Goal: Information Seeking & Learning: Learn about a topic

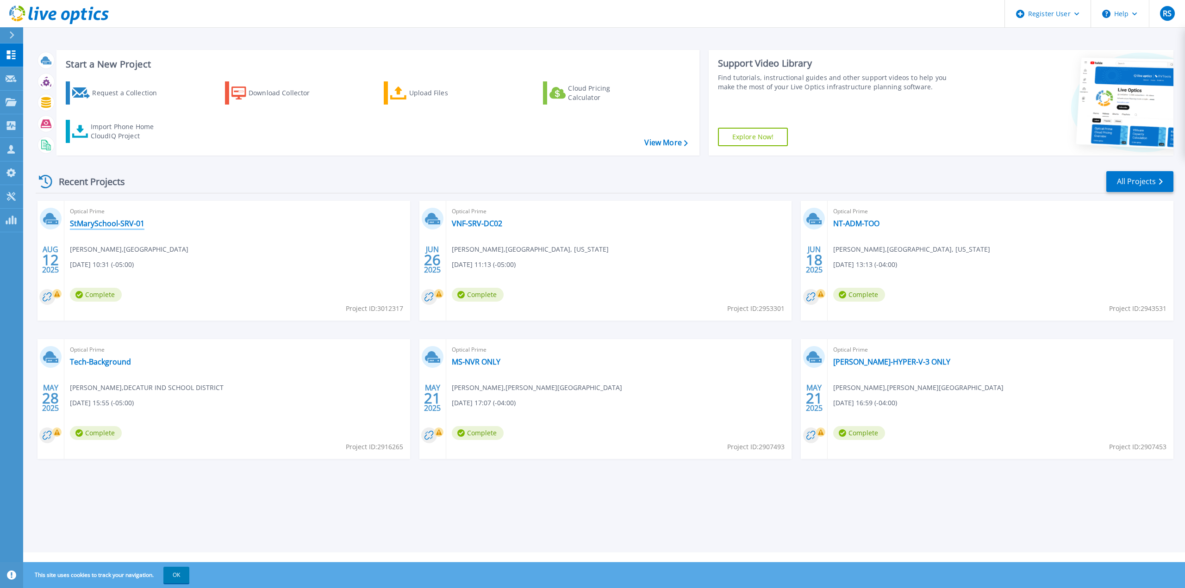
click at [105, 224] on link "StMarySchool-SRV-01" at bounding box center [107, 223] width 75 height 9
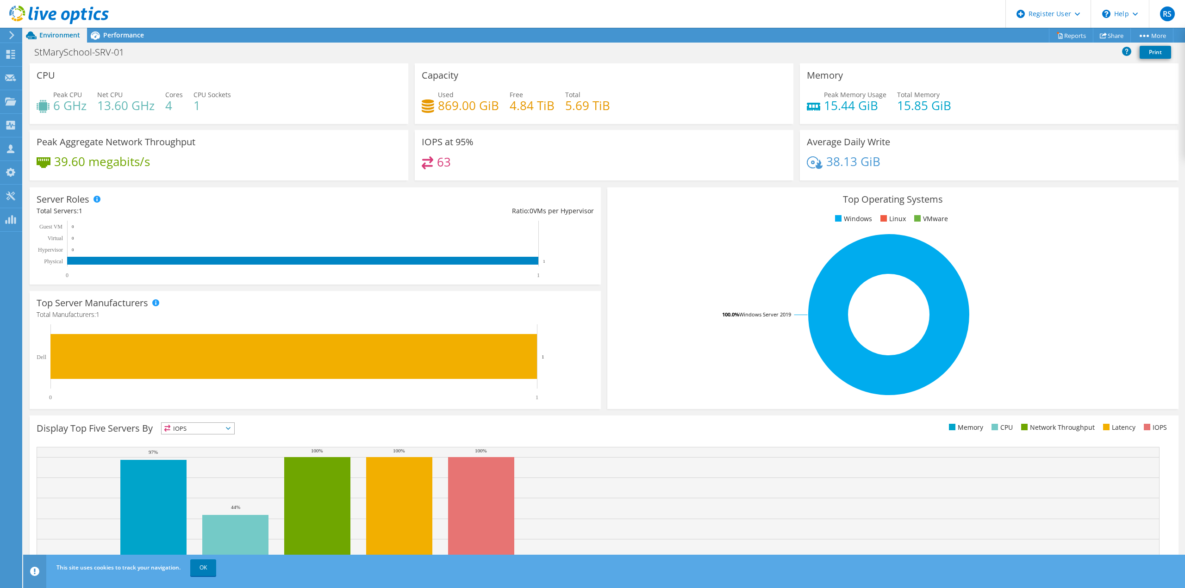
scroll to position [61, 0]
click at [194, 27] on header "RS Dell User Ryan Scalet Ryan.Scalet@Dell.com Dell My Profile Log Out \n Help E…" at bounding box center [592, 14] width 1185 height 28
click at [125, 37] on span "Performance" at bounding box center [123, 35] width 41 height 9
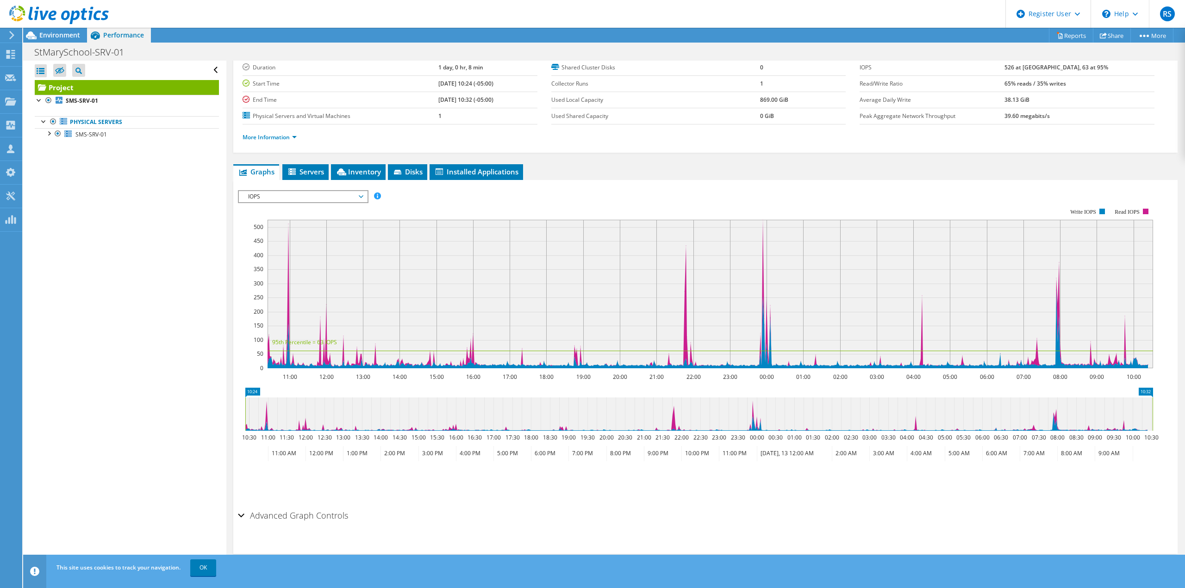
click at [65, 29] on div at bounding box center [54, 15] width 109 height 31
click at [65, 36] on span "Environment" at bounding box center [59, 35] width 41 height 9
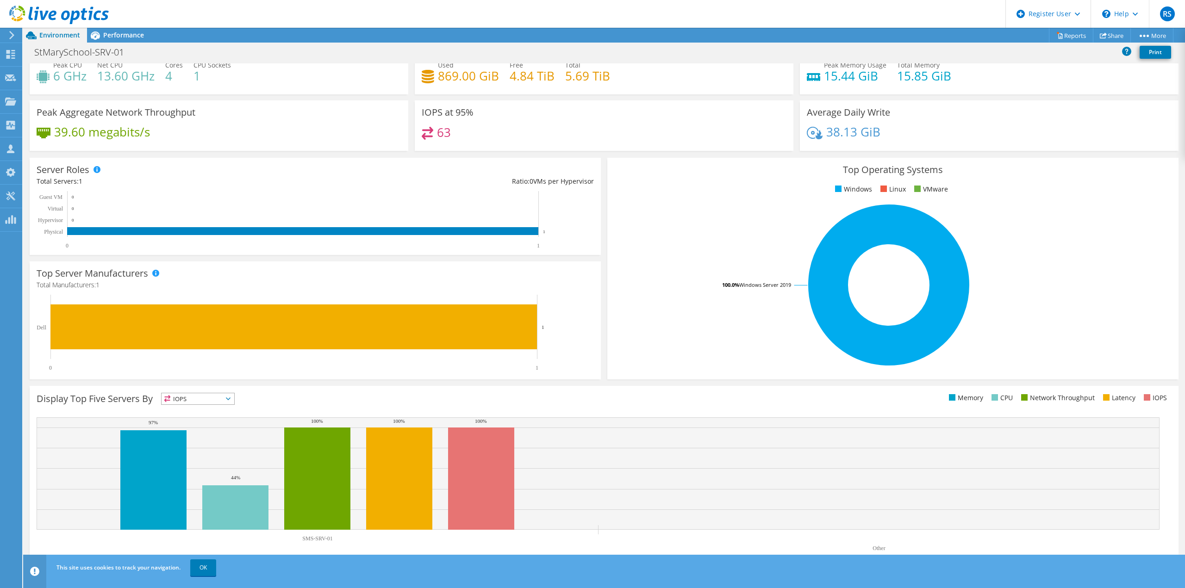
scroll to position [0, 0]
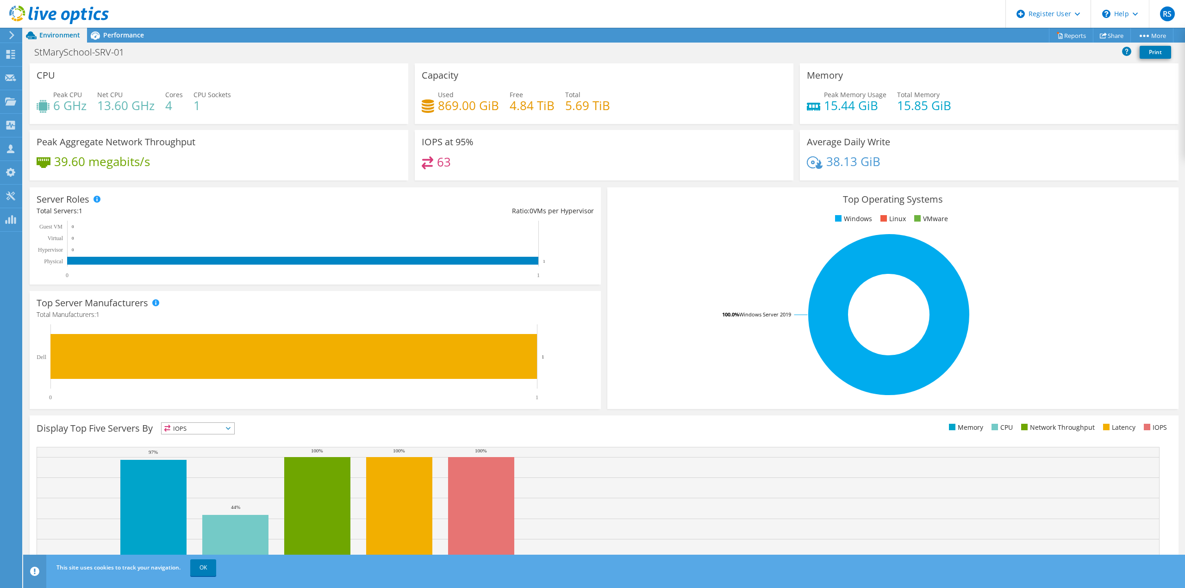
click at [379, 155] on div "Peak Aggregate Network Throughput 39.60 megabits/s" at bounding box center [219, 155] width 379 height 50
drag, startPoint x: 207, startPoint y: 104, endPoint x: 67, endPoint y: 106, distance: 139.8
click at [93, 105] on div "Peak CPU 6 GHz Net CPU 13.60 GHz Cores 4 CPU Sockets 1" at bounding box center [219, 105] width 365 height 30
click at [116, 38] on span "Performance" at bounding box center [123, 35] width 41 height 9
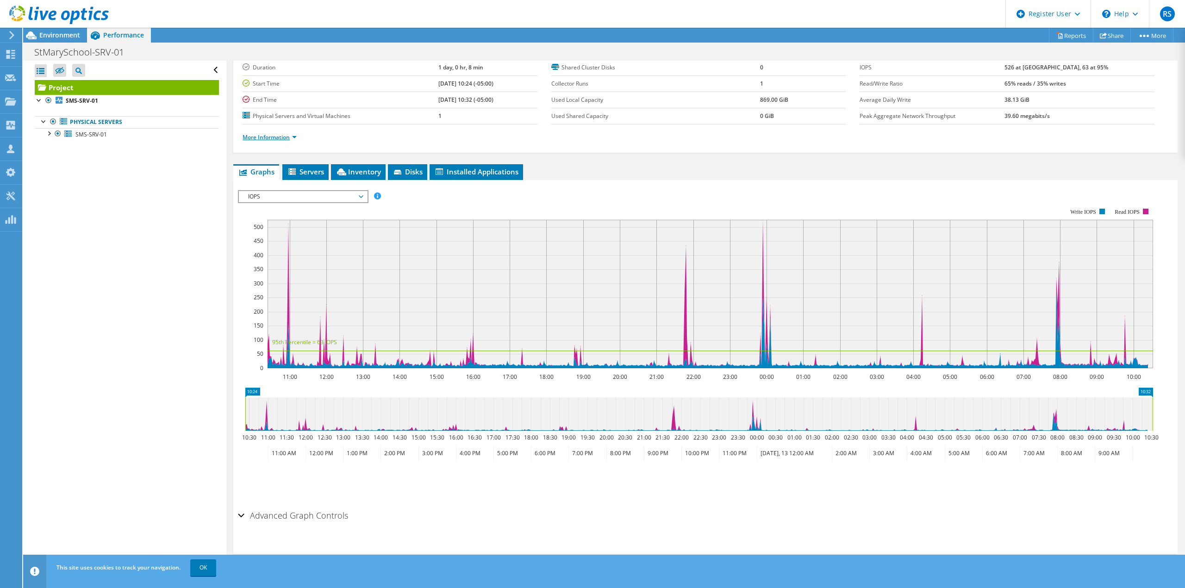
click at [266, 133] on link "More Information" at bounding box center [270, 137] width 54 height 8
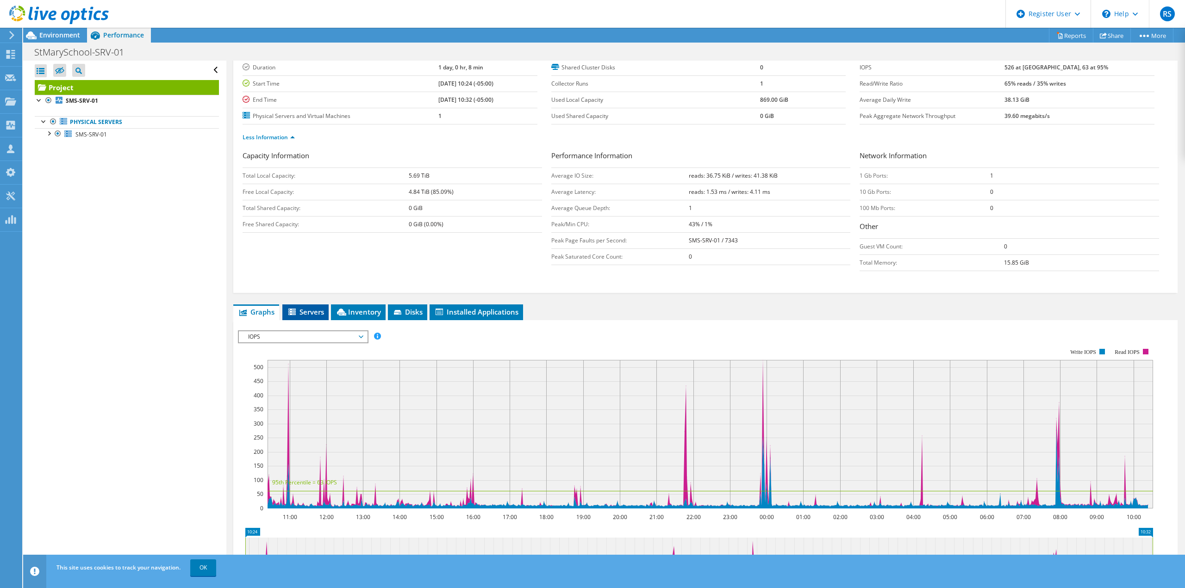
click at [308, 311] on span "Servers" at bounding box center [305, 311] width 37 height 9
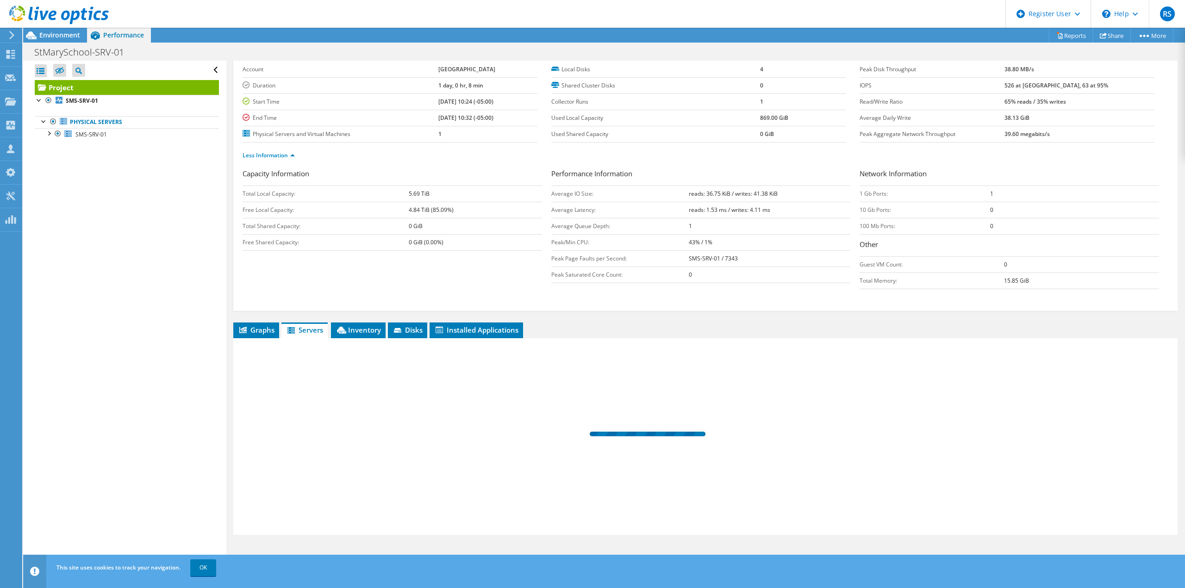
scroll to position [43, 0]
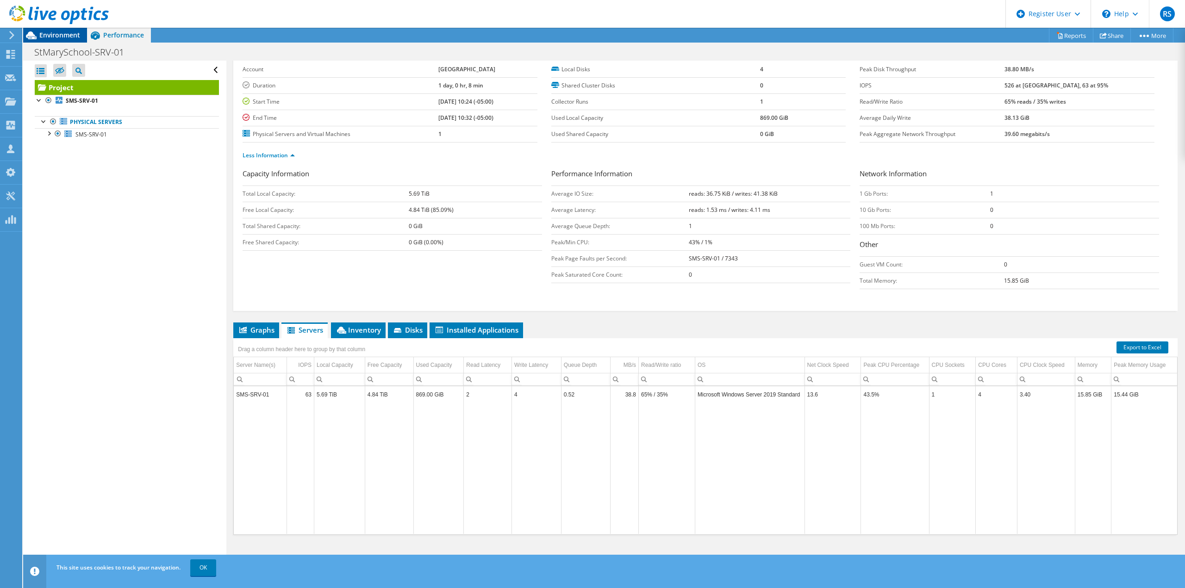
click at [49, 37] on span "Environment" at bounding box center [59, 35] width 41 height 9
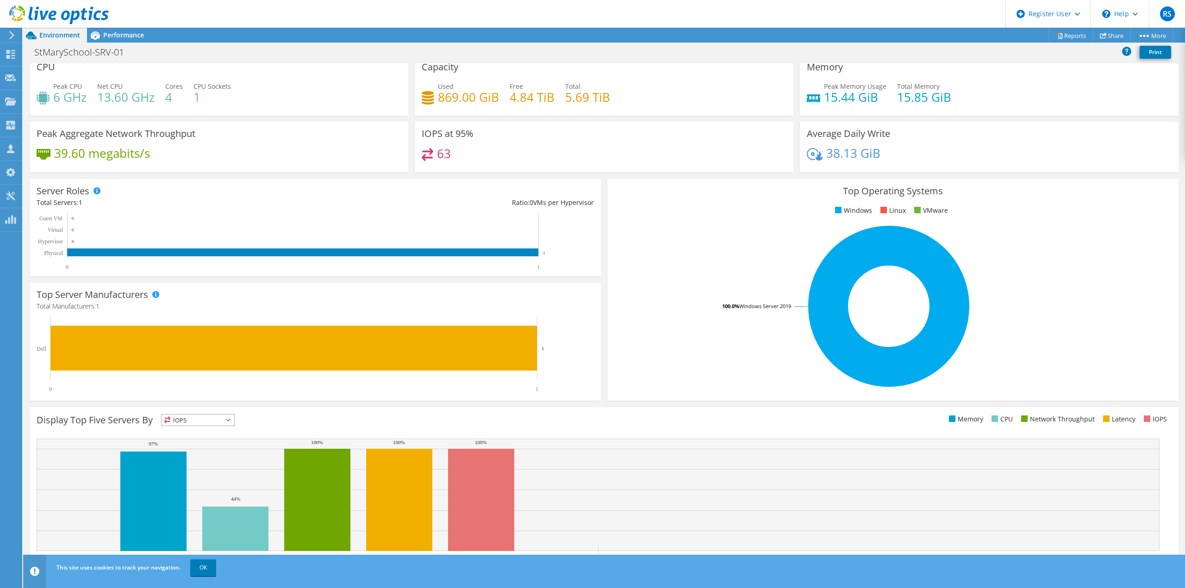
scroll to position [0, 0]
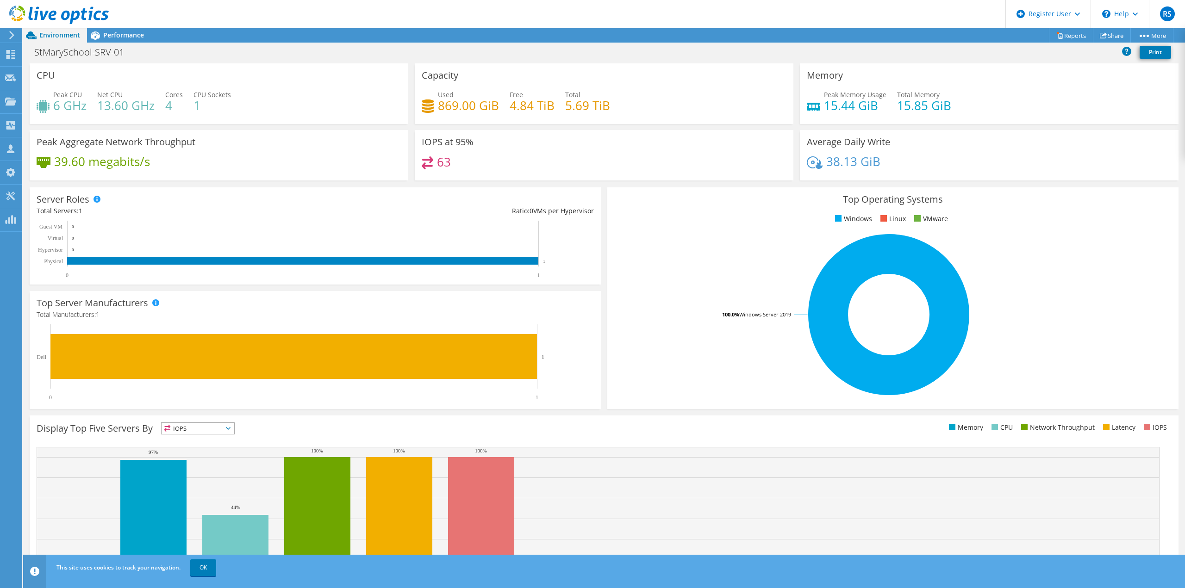
click at [931, 86] on div "Memory Peak Memory Usage 15.44 GiB Total Memory 15.85 GiB" at bounding box center [989, 93] width 379 height 61
click at [1060, 35] on link "Reports" at bounding box center [1071, 35] width 44 height 14
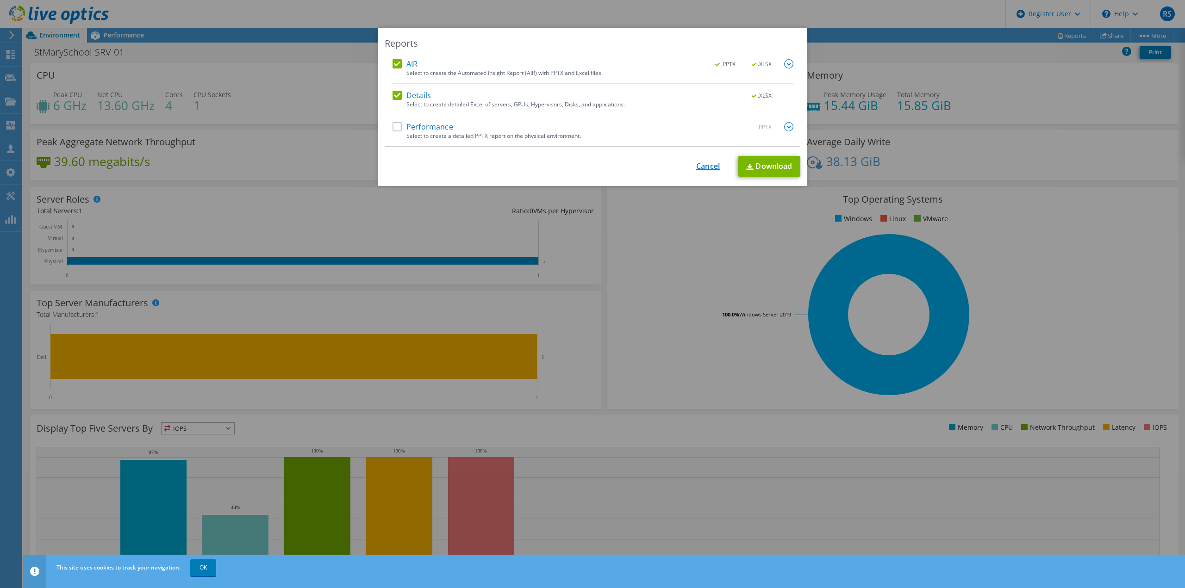
click at [700, 170] on link "Cancel" at bounding box center [708, 166] width 24 height 9
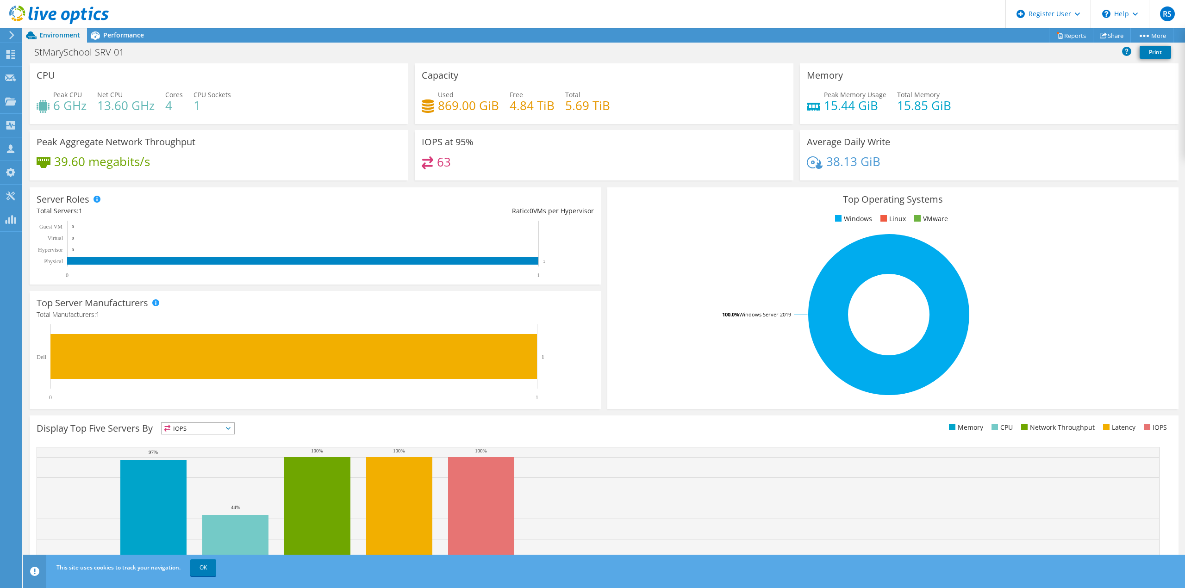
click at [225, 101] on h4 "1" at bounding box center [211, 105] width 37 height 10
click at [6, 31] on div at bounding box center [10, 35] width 10 height 8
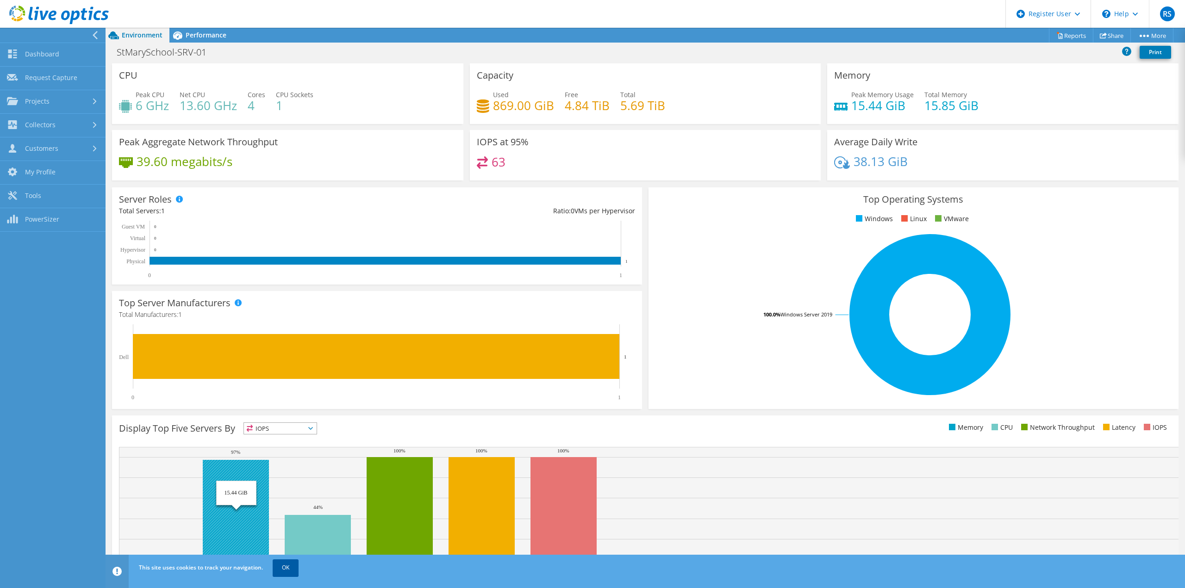
click at [286, 574] on link "OK" at bounding box center [286, 568] width 26 height 17
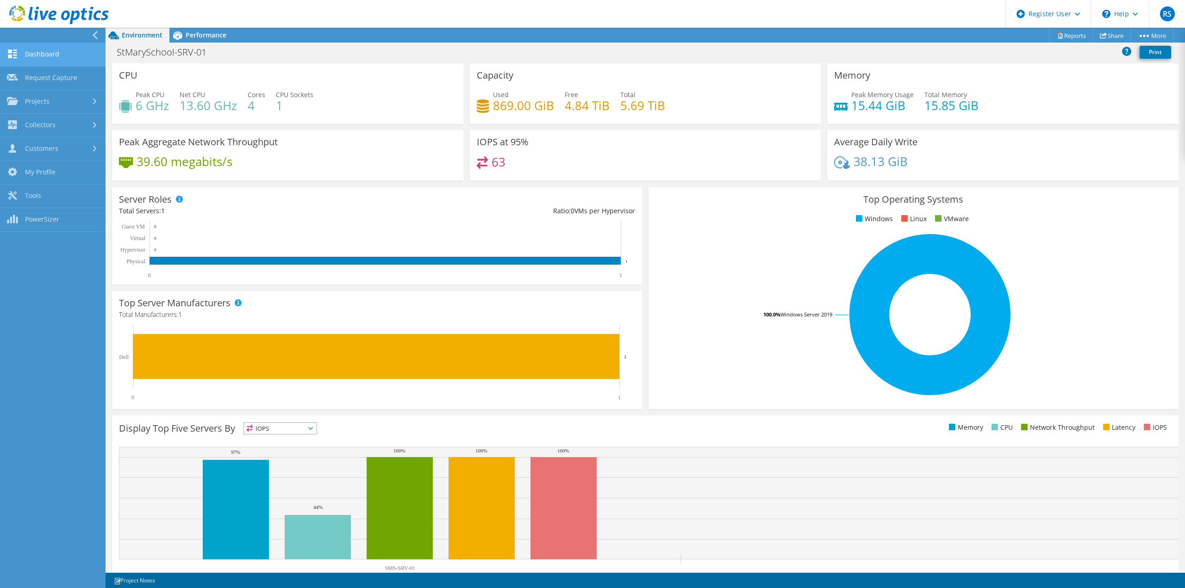
click at [60, 59] on link "Dashboard" at bounding box center [53, 55] width 106 height 24
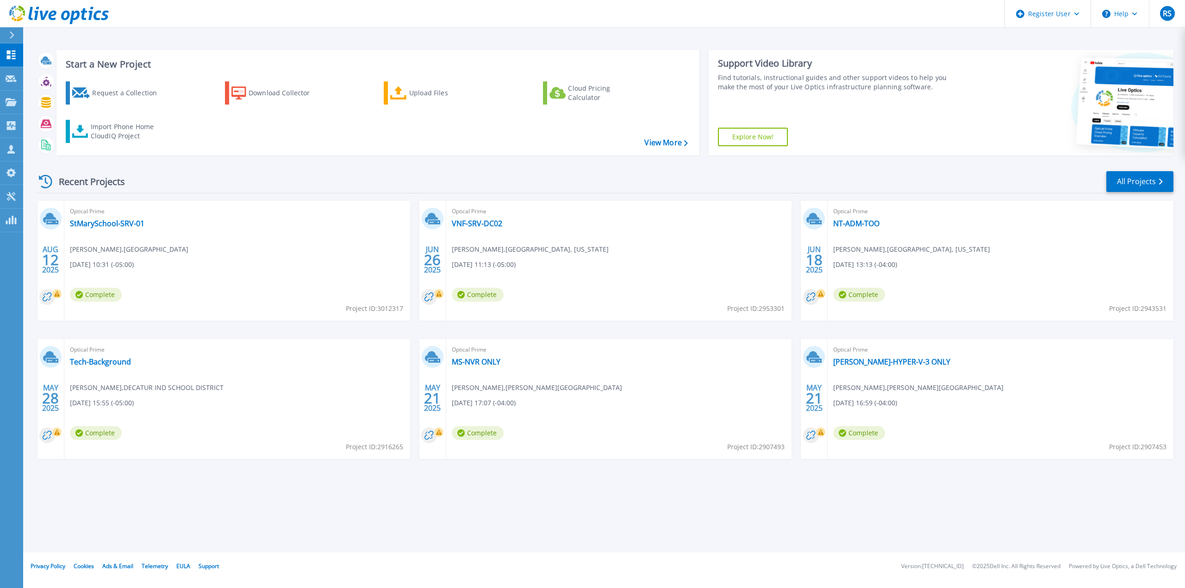
click at [118, 233] on div "Optical Prime StMarySchool-SRV-01 Amber Foreman , ST MARY'S CHURCH 08/12/2025, …" at bounding box center [237, 261] width 346 height 120
click at [120, 226] on link "StMarySchool-SRV-01" at bounding box center [107, 223] width 75 height 9
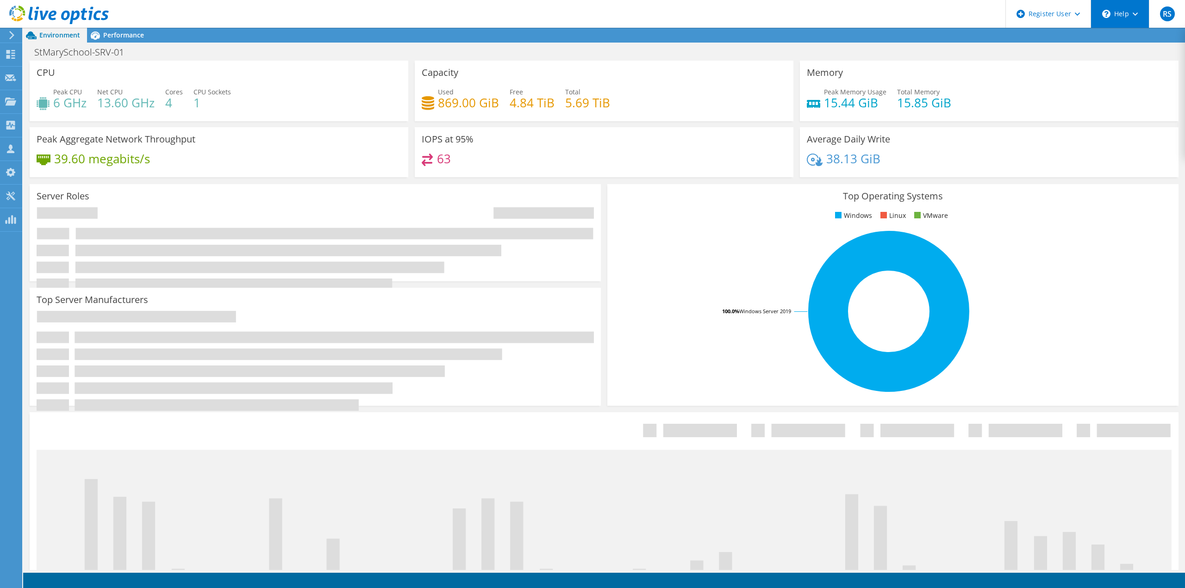
click at [1134, 14] on use at bounding box center [1135, 13] width 5 height 3
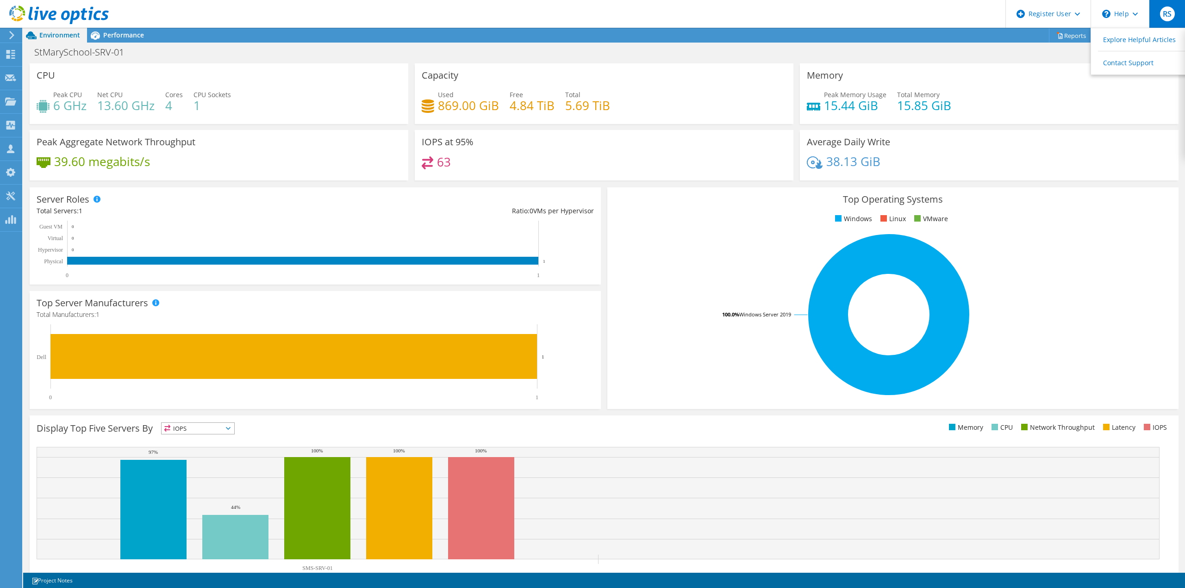
click at [1172, 6] on div "RS" at bounding box center [1167, 14] width 36 height 28
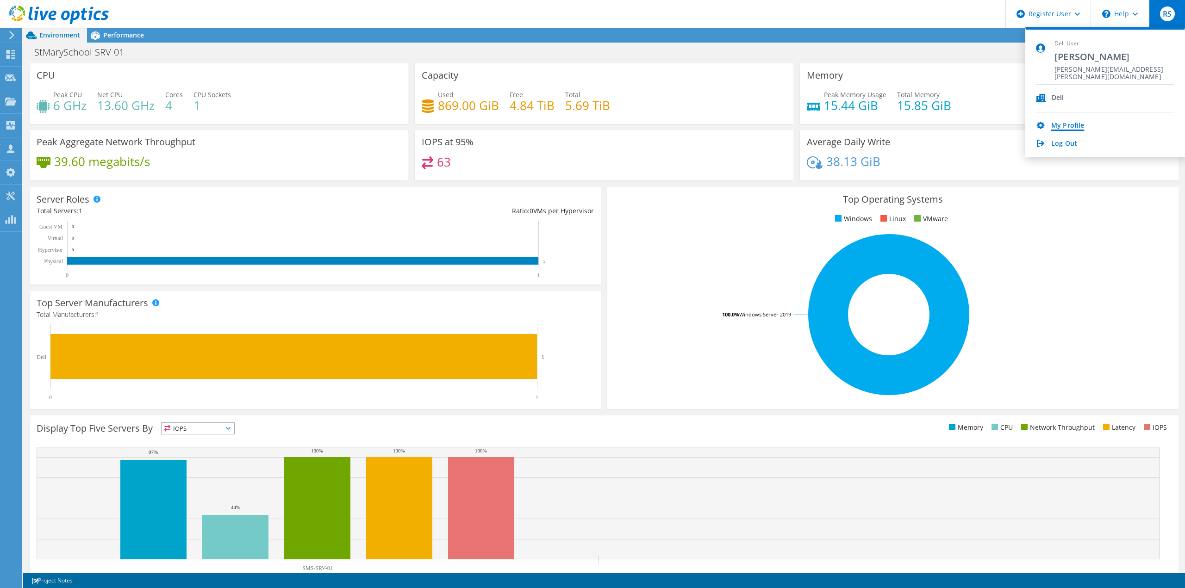
click at [1078, 128] on link "My Profile" at bounding box center [1067, 126] width 33 height 9
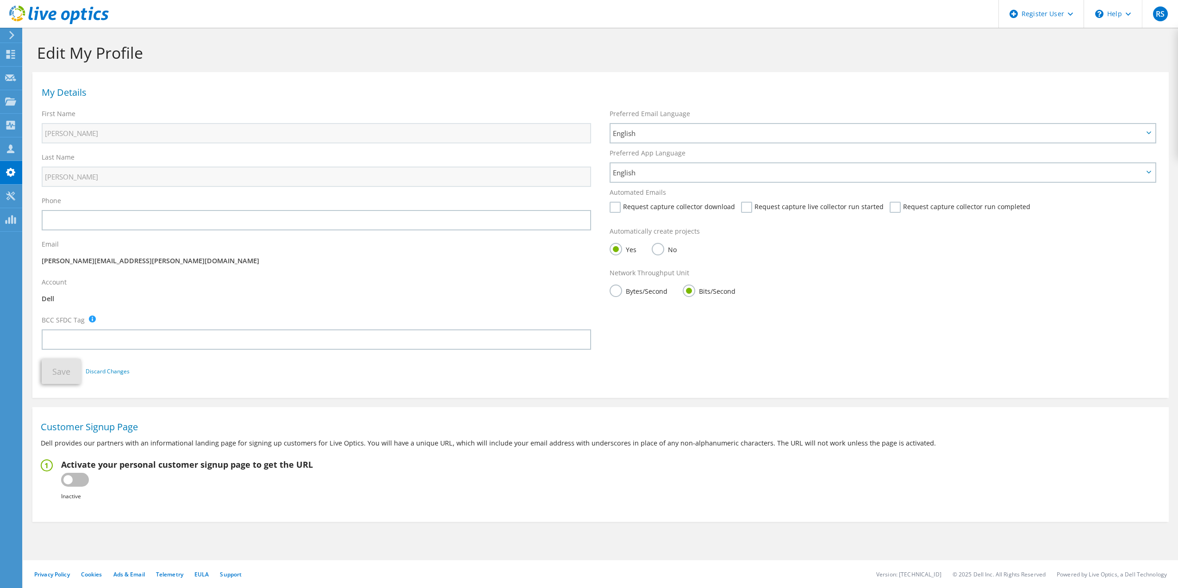
click at [13, 36] on icon at bounding box center [11, 35] width 7 height 8
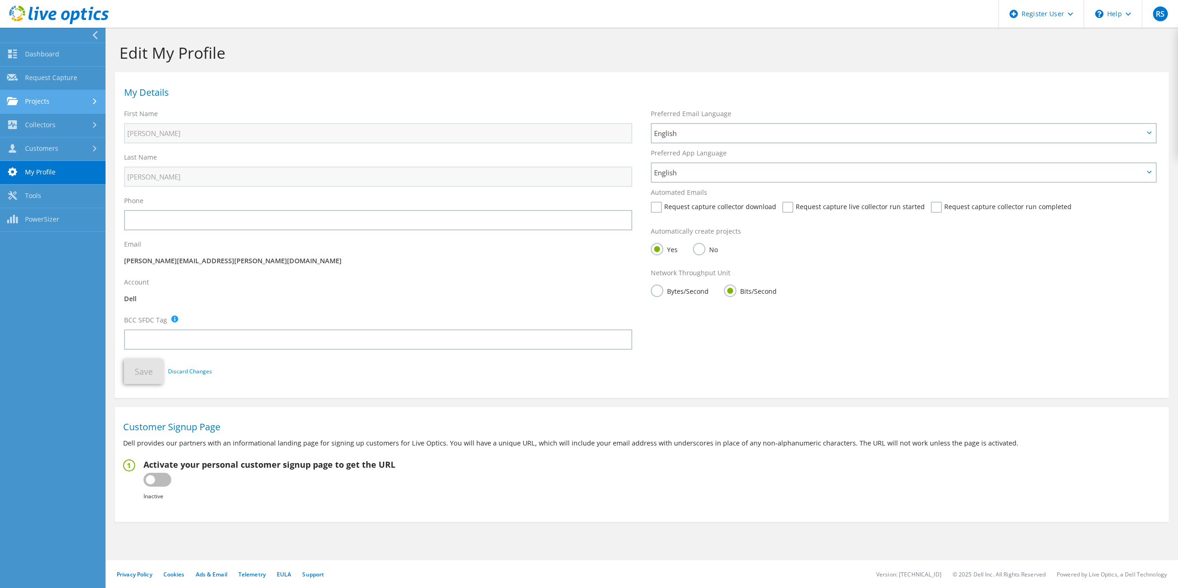
click at [70, 97] on link "Projects" at bounding box center [53, 102] width 106 height 24
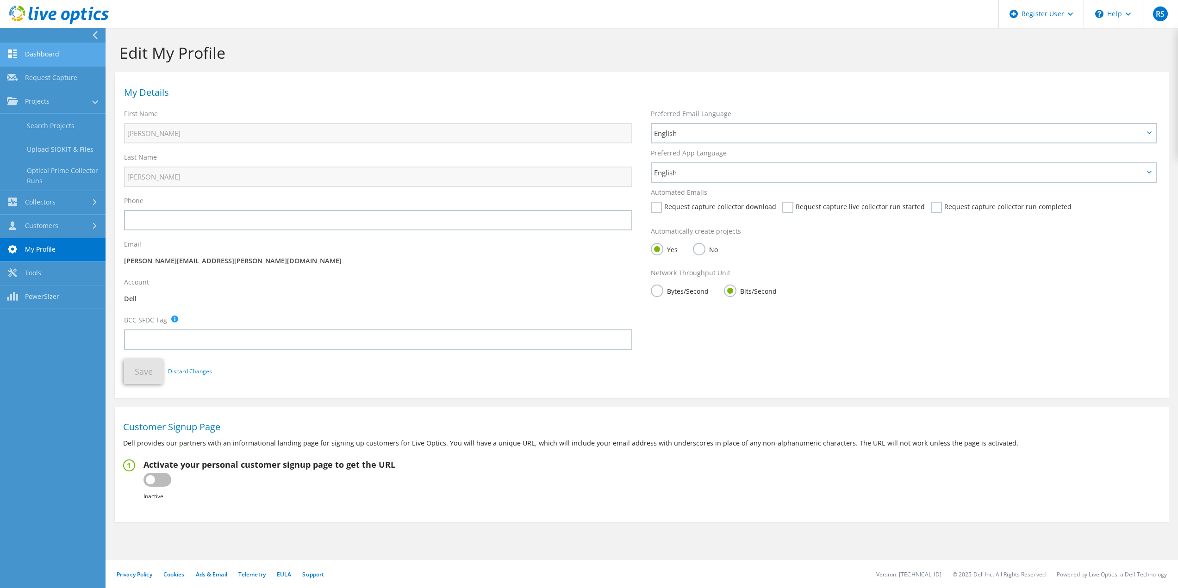
click at [68, 54] on link "Dashboard" at bounding box center [53, 55] width 106 height 24
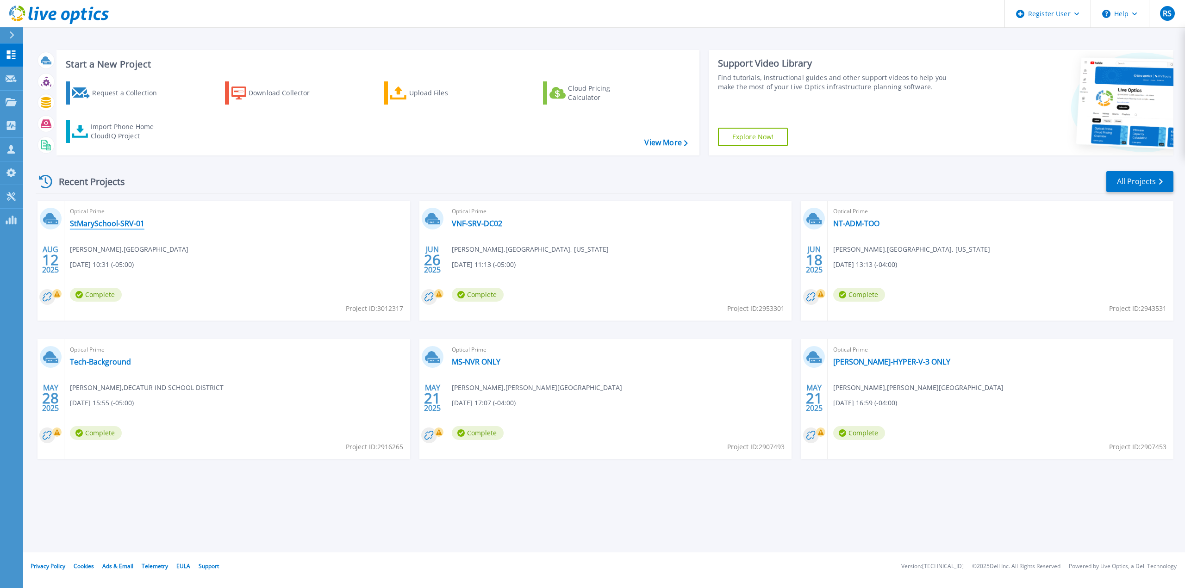
click at [104, 221] on link "StMarySchool-SRV-01" at bounding box center [107, 223] width 75 height 9
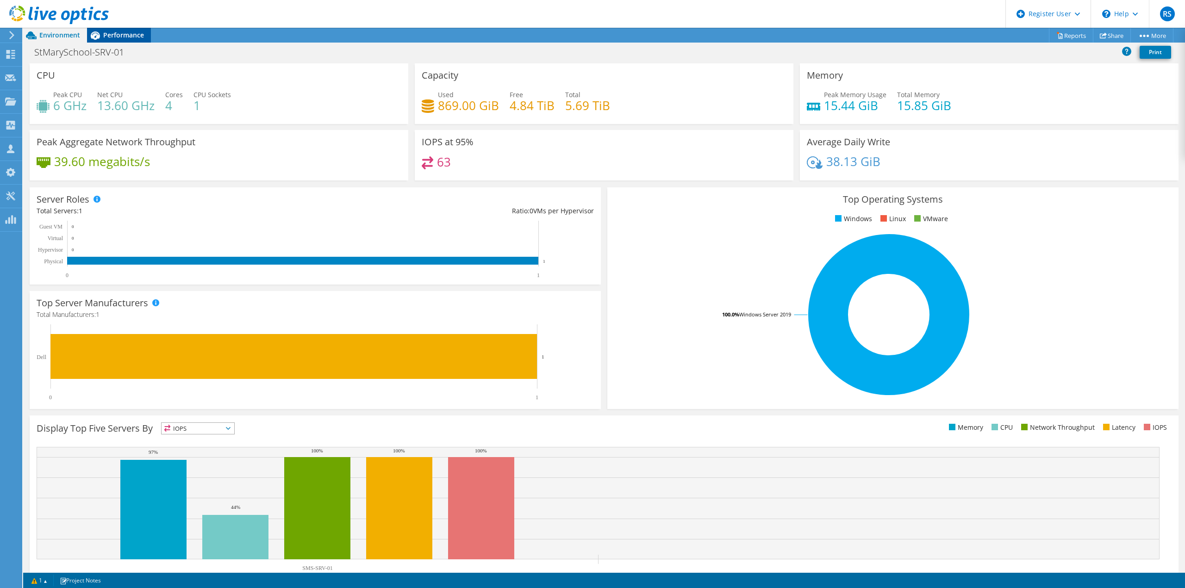
click at [139, 33] on span "Performance" at bounding box center [123, 35] width 41 height 9
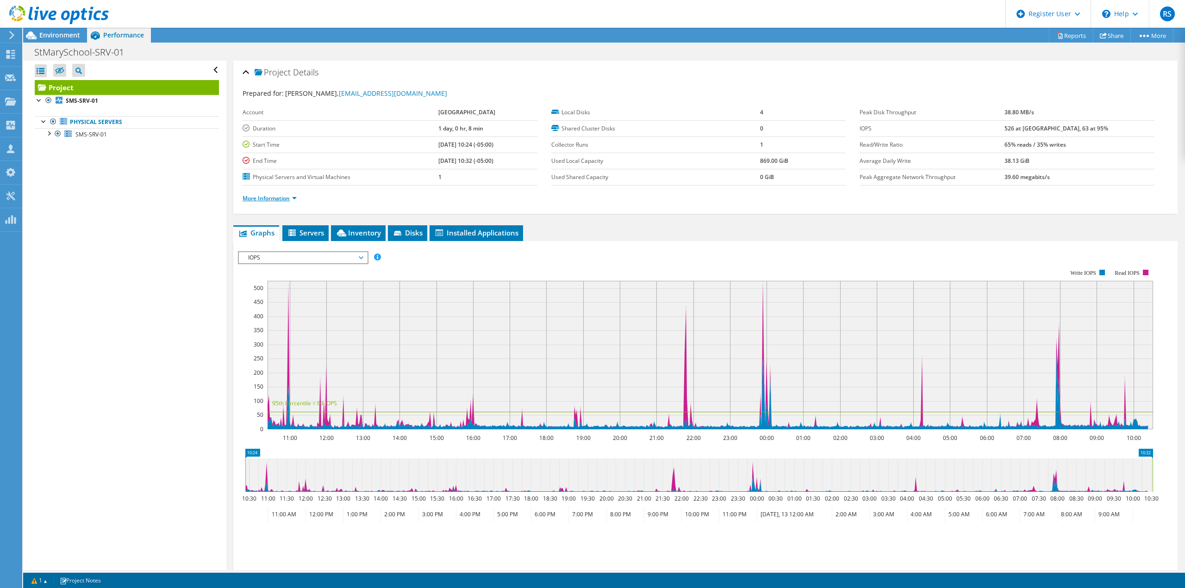
click at [256, 195] on link "More Information" at bounding box center [270, 198] width 54 height 8
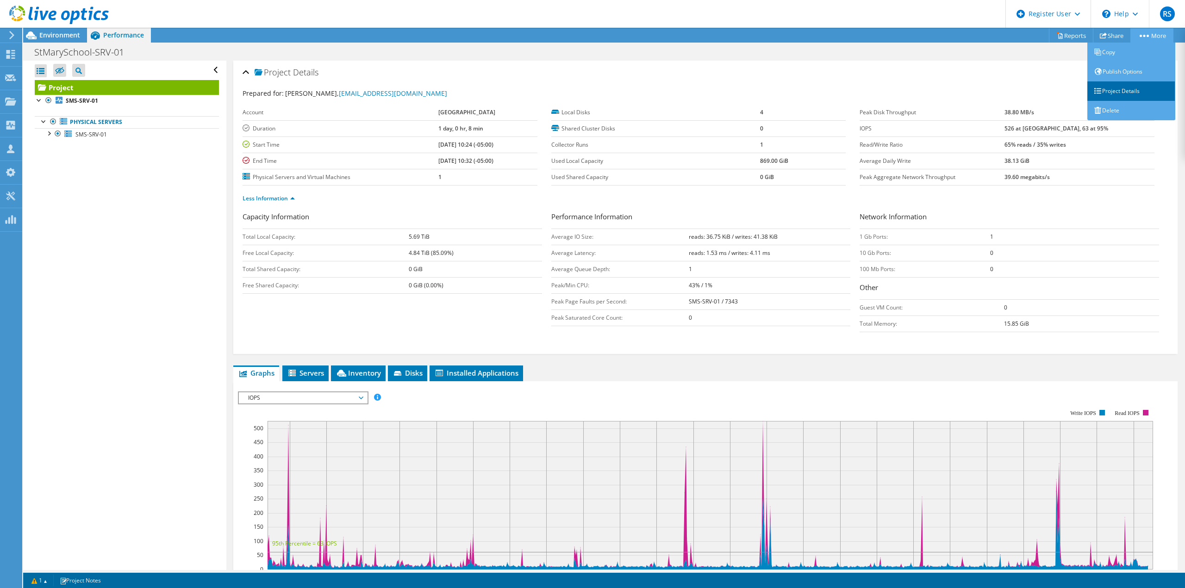
click at [1131, 91] on link "Project Details" at bounding box center [1131, 90] width 88 height 19
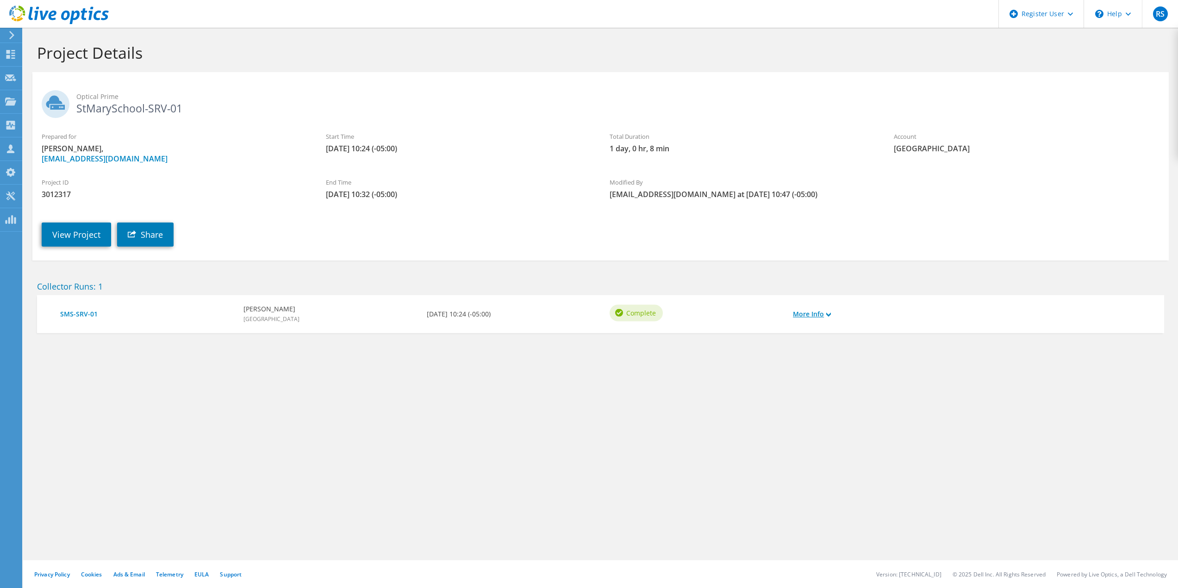
click at [808, 318] on link "More Info" at bounding box center [812, 314] width 38 height 10
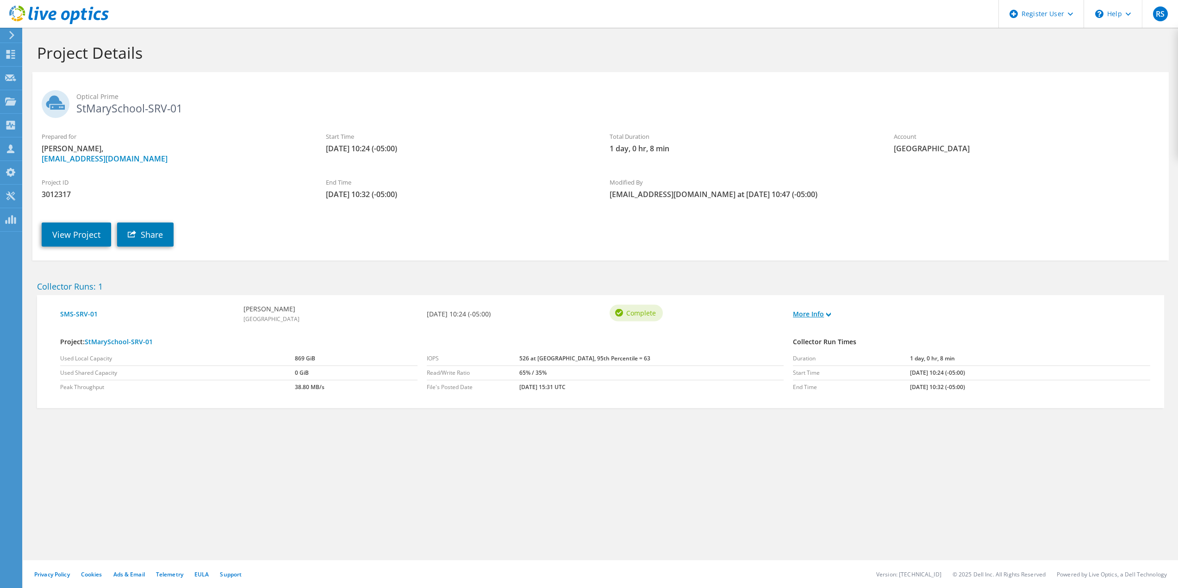
click at [808, 318] on link "More Info" at bounding box center [812, 314] width 38 height 10
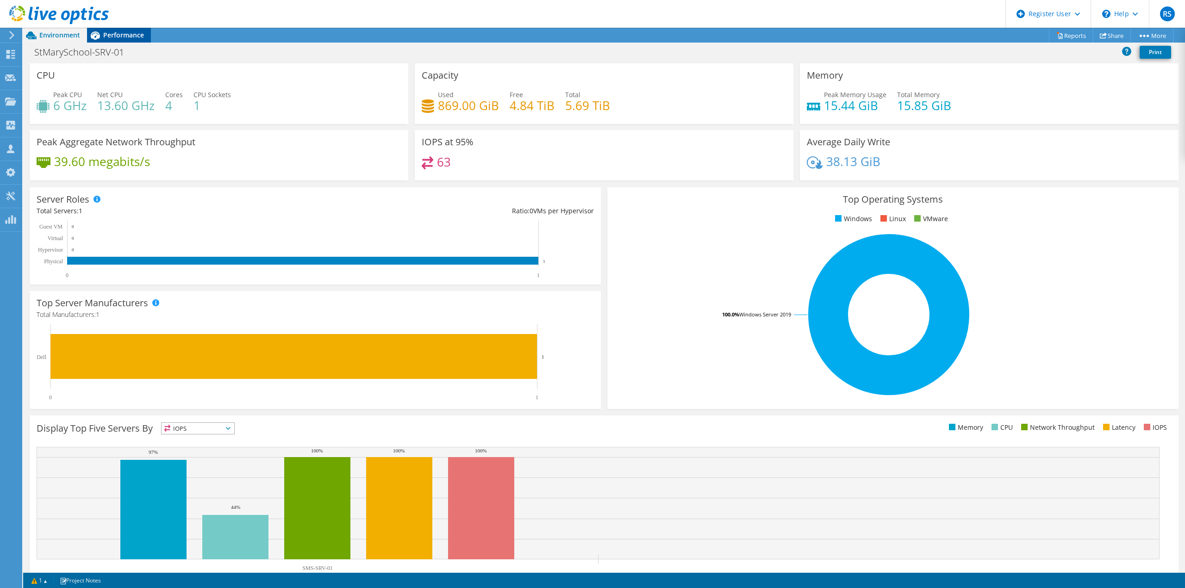
click at [118, 29] on div "Performance" at bounding box center [119, 35] width 64 height 15
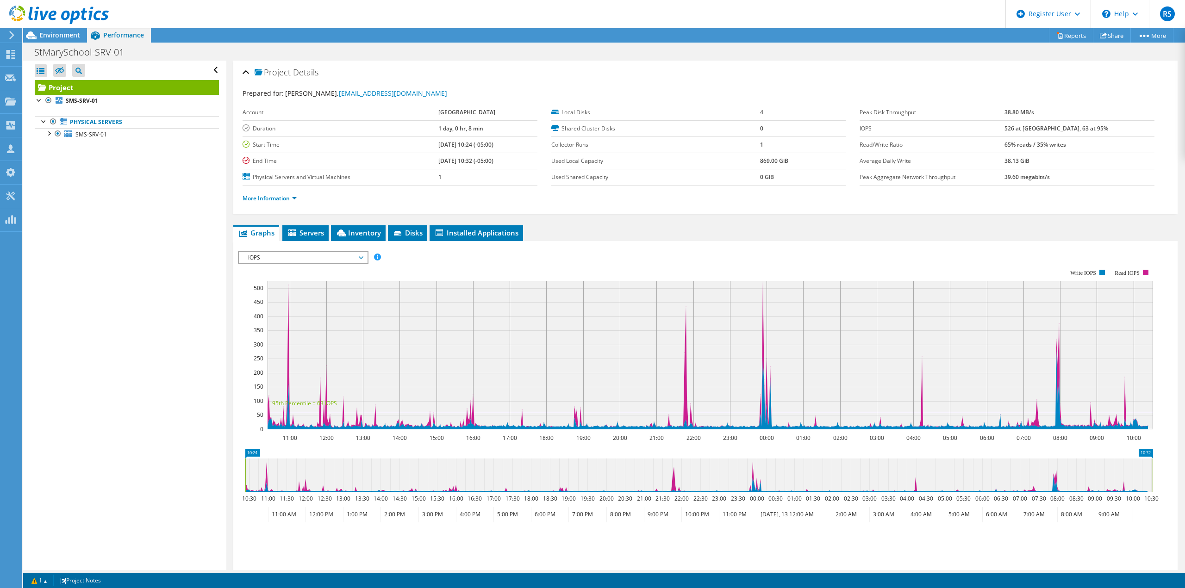
drag, startPoint x: 237, startPoint y: 73, endPoint x: 243, endPoint y: 71, distance: 6.2
click at [240, 72] on div "Project Details Prepared for: [PERSON_NAME], [EMAIL_ADDRESS][DOMAIN_NAME] Accou…" at bounding box center [705, 137] width 944 height 153
click at [243, 71] on div "Project Details" at bounding box center [706, 73] width 926 height 20
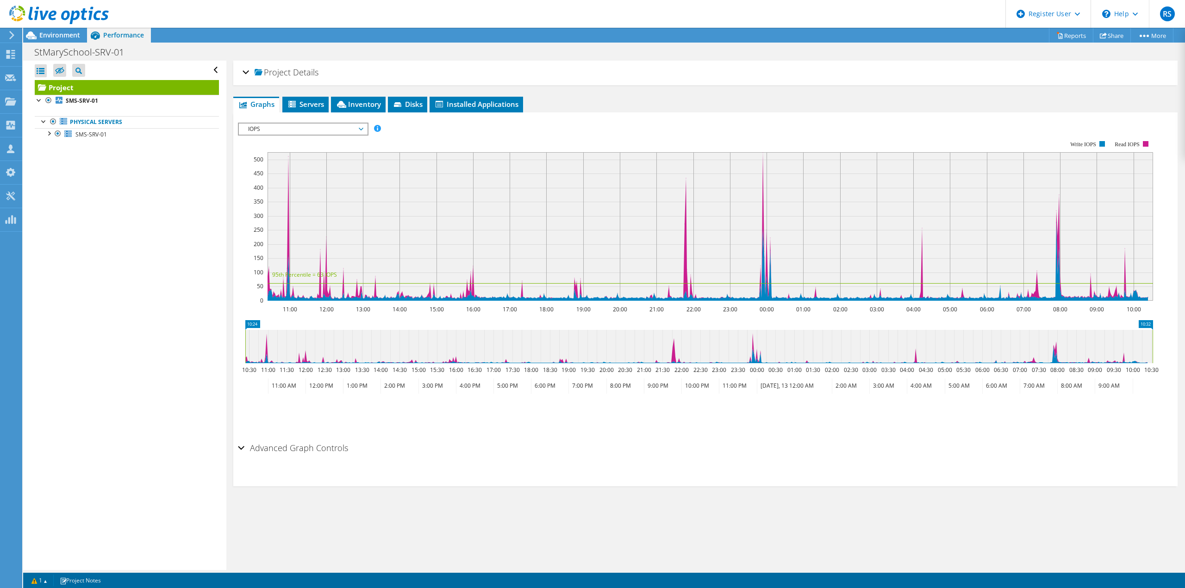
click at [244, 71] on div "Project Details" at bounding box center [706, 73] width 926 height 20
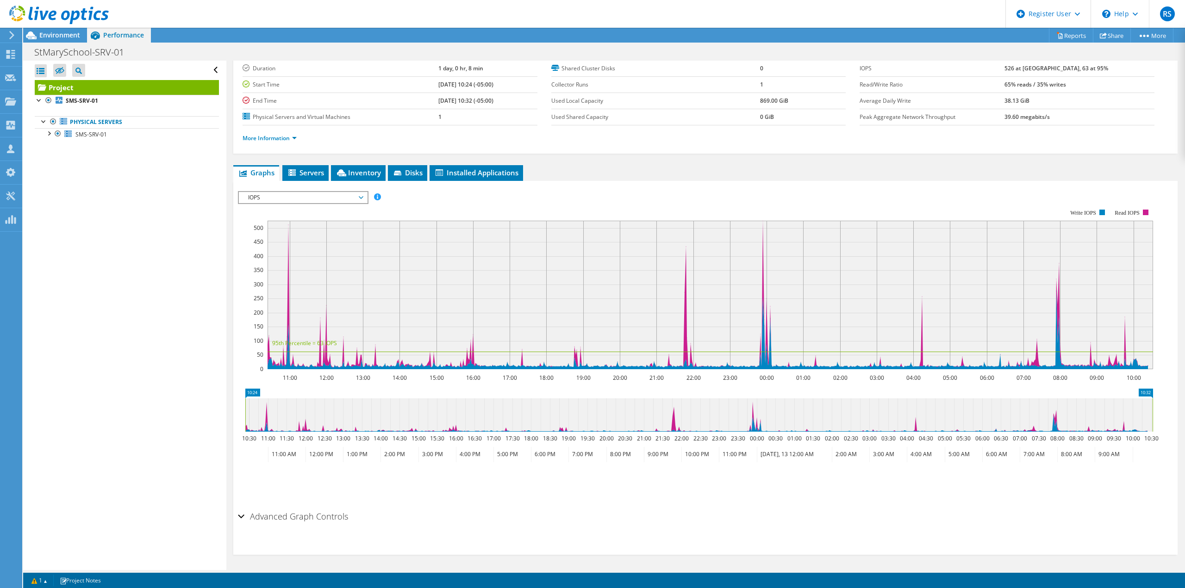
scroll to position [61, 0]
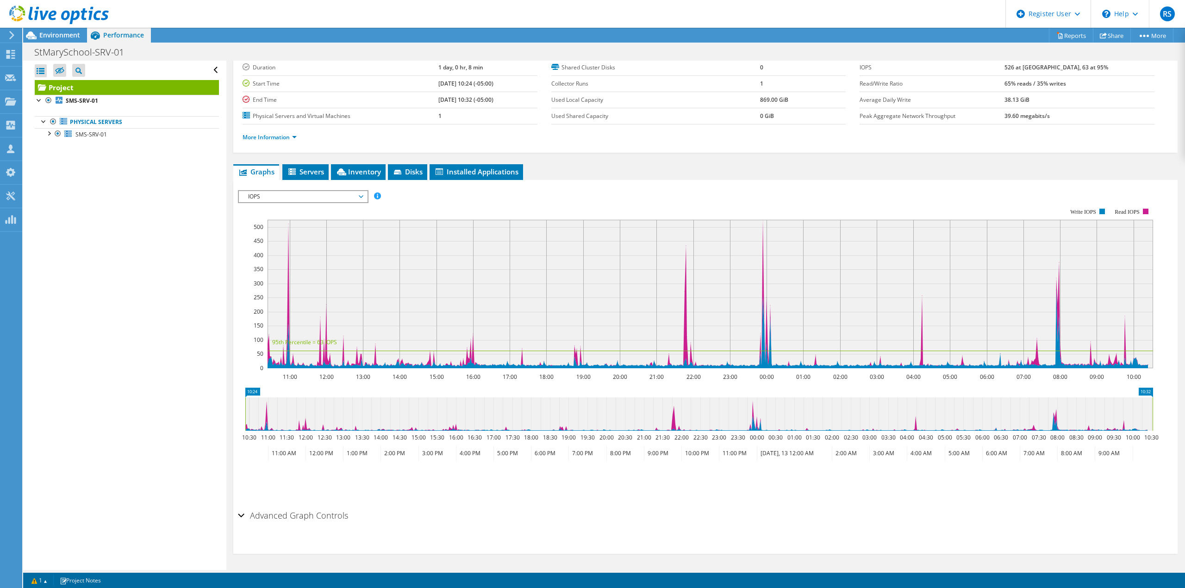
click at [268, 517] on h2 "Advanced Graph Controls" at bounding box center [293, 515] width 110 height 19
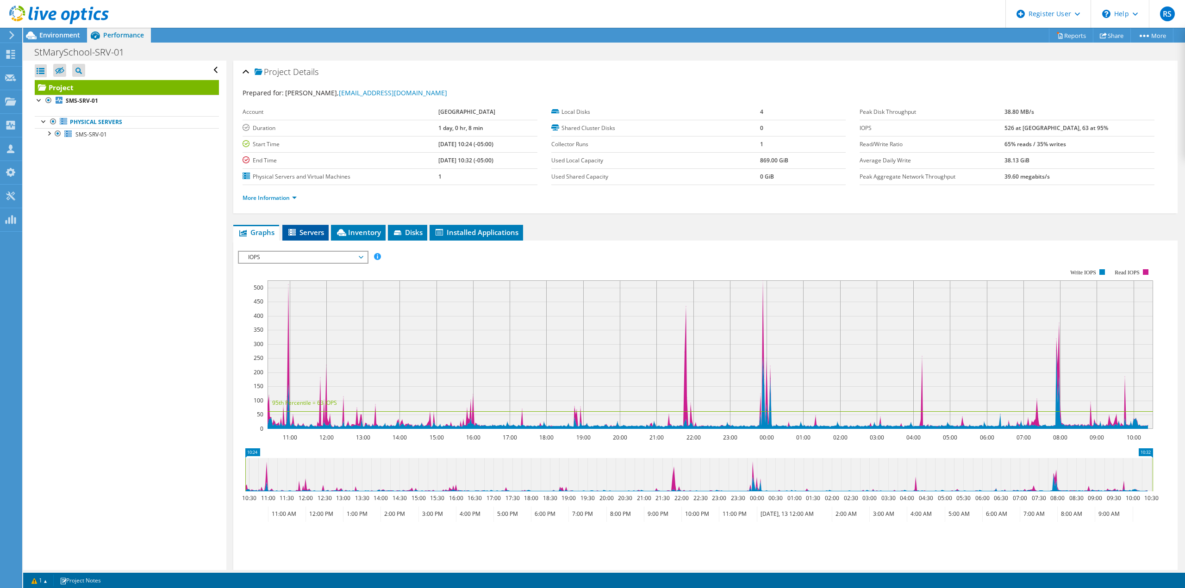
scroll to position [0, 0]
click at [280, 197] on link "More Information" at bounding box center [270, 198] width 54 height 8
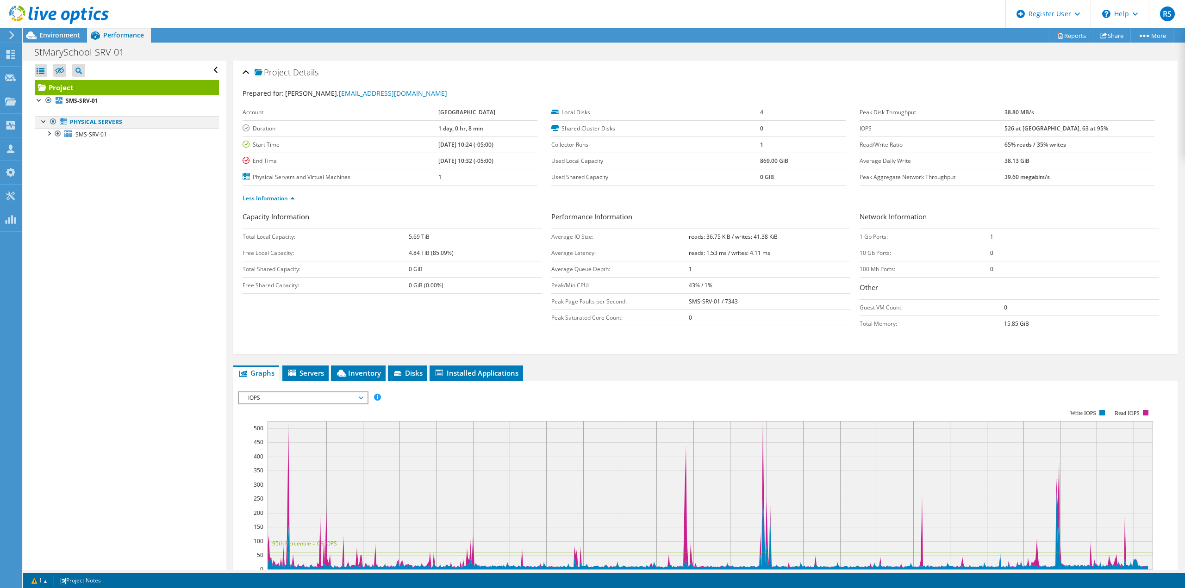
click at [55, 123] on div at bounding box center [53, 121] width 9 height 11
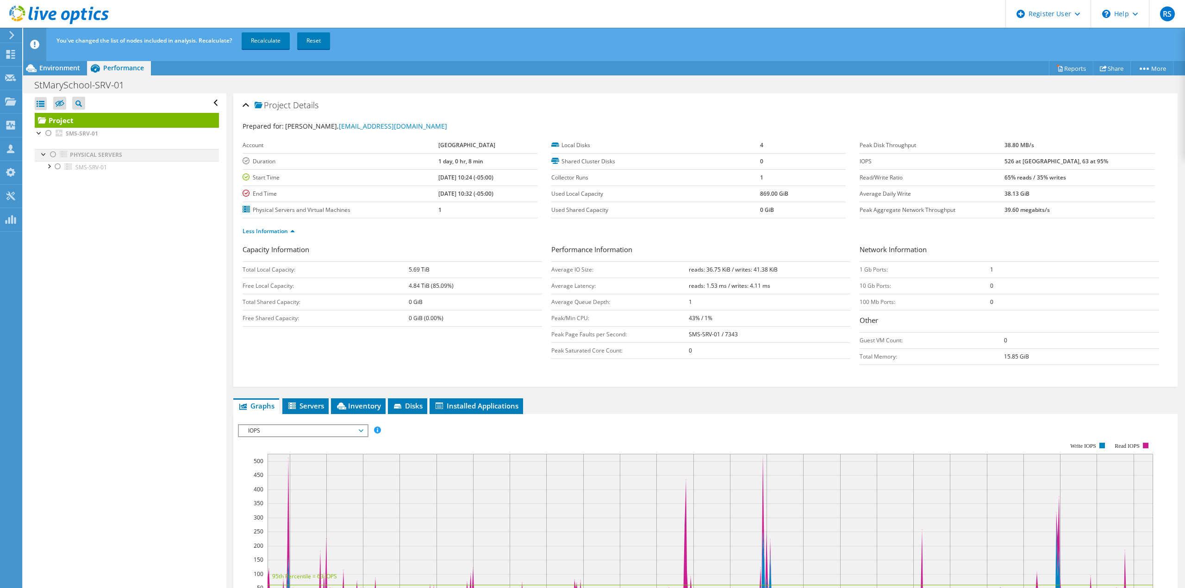
click at [53, 156] on div at bounding box center [53, 154] width 9 height 11
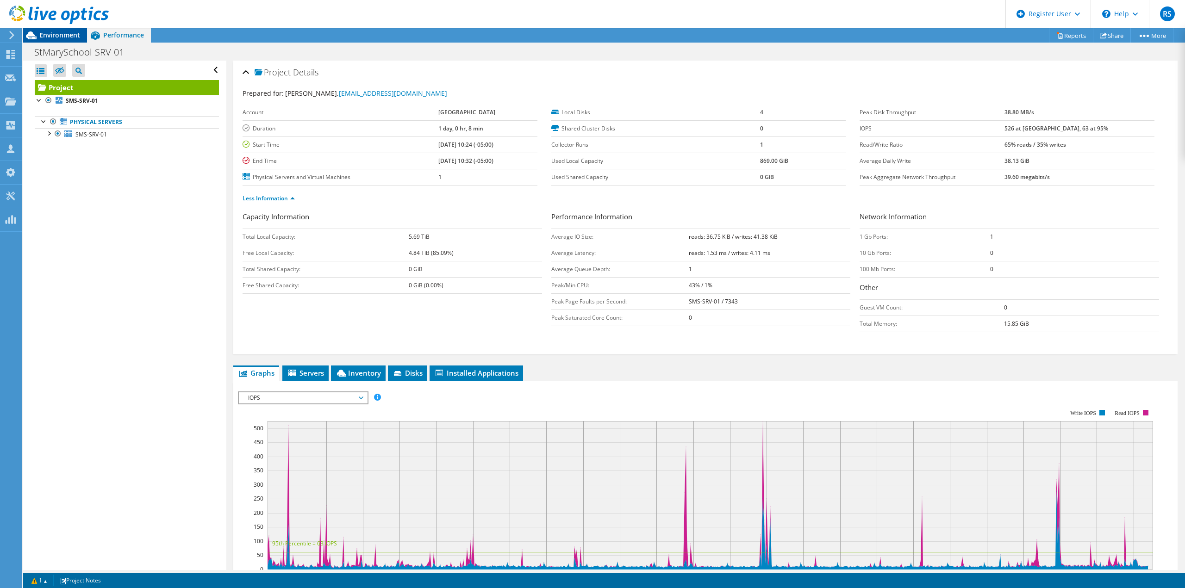
click at [59, 34] on span "Environment" at bounding box center [59, 35] width 41 height 9
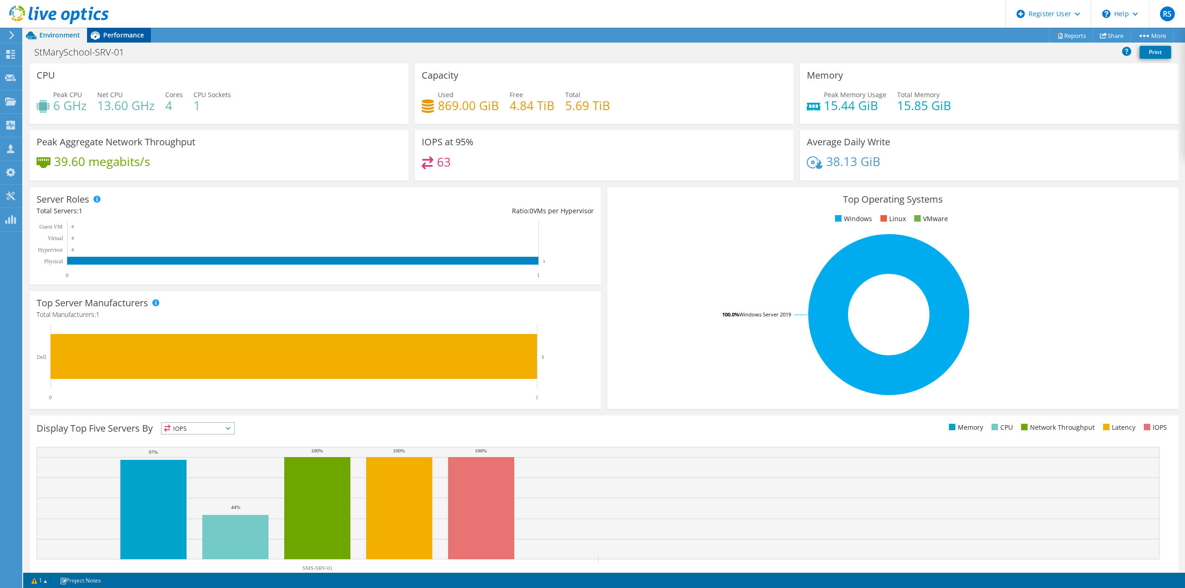
click at [131, 36] on span "Performance" at bounding box center [123, 35] width 41 height 9
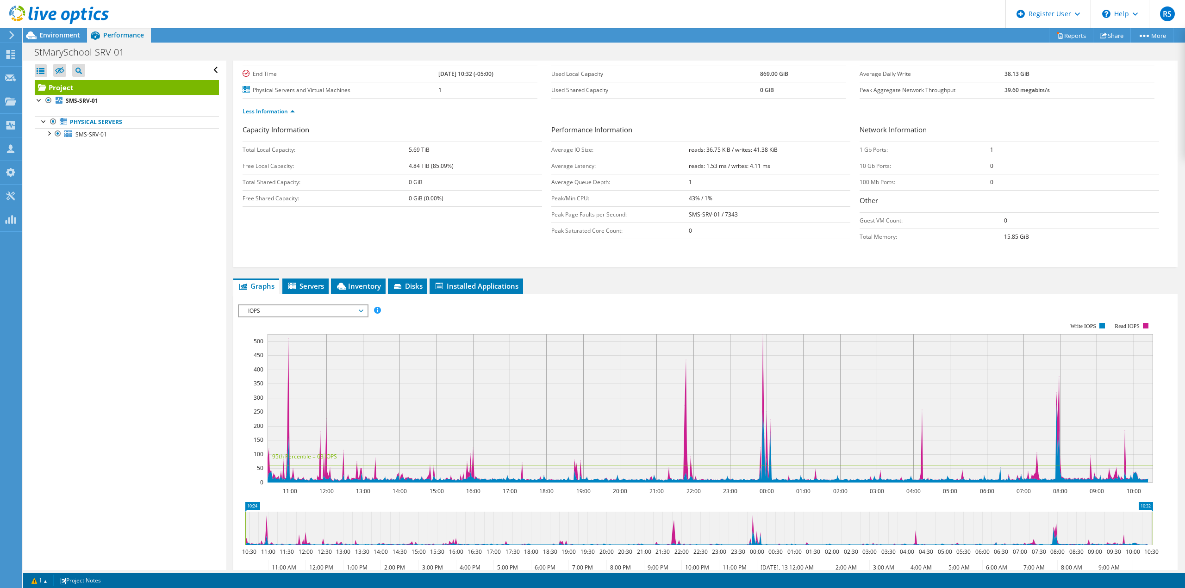
scroll to position [93, 0]
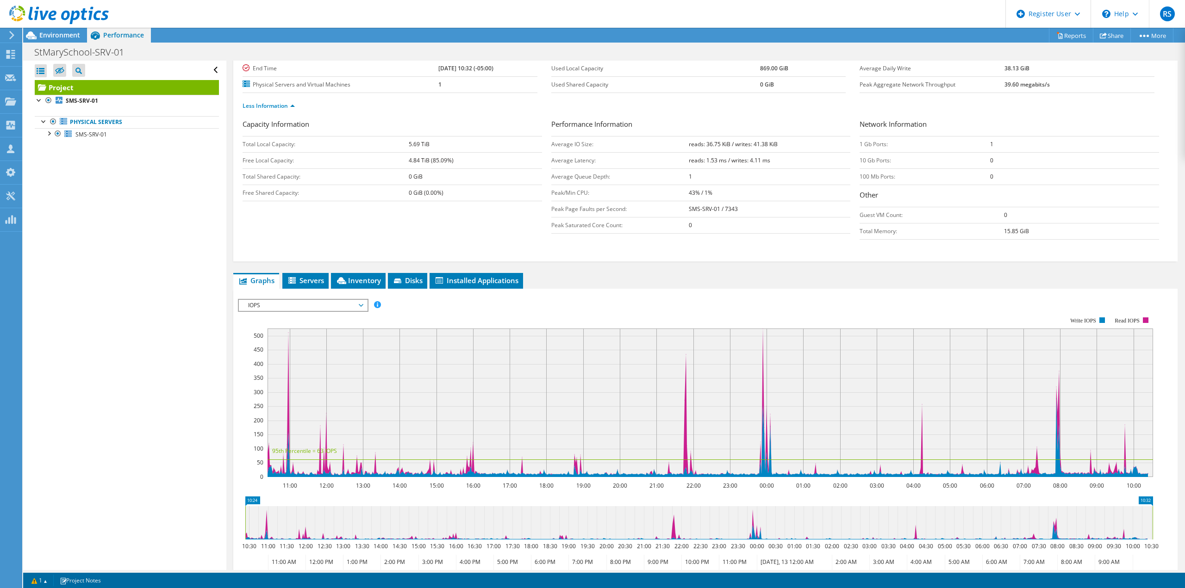
click at [304, 270] on div "Project Details Prepared for: [PERSON_NAME], [EMAIL_ADDRESS][DOMAIN_NAME] Accou…" at bounding box center [705, 342] width 958 height 748
click at [311, 277] on span "Servers" at bounding box center [305, 280] width 37 height 9
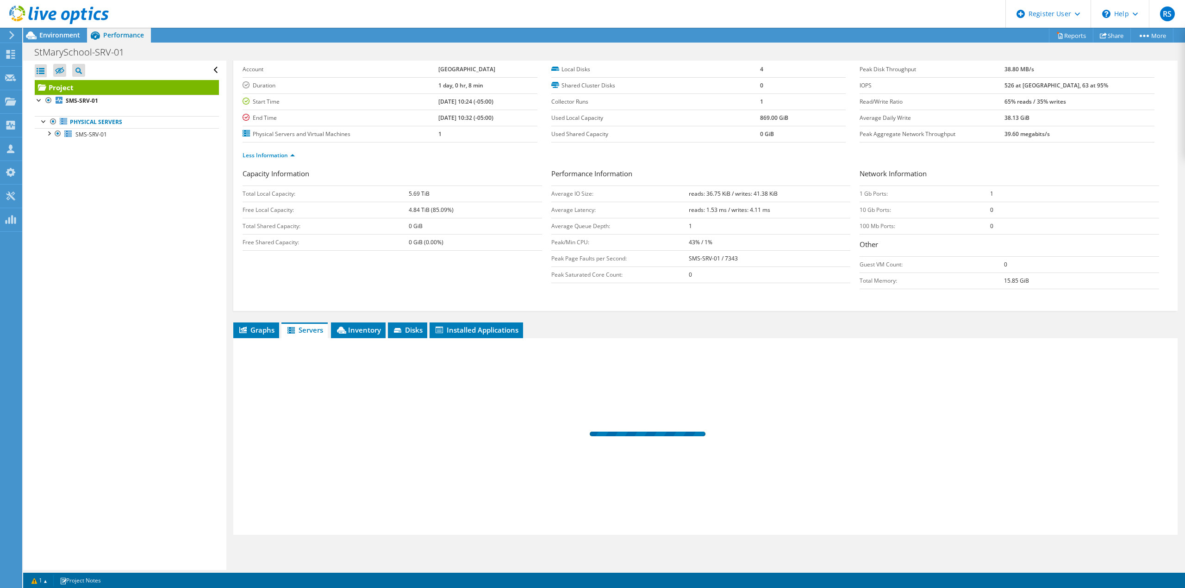
scroll to position [43, 0]
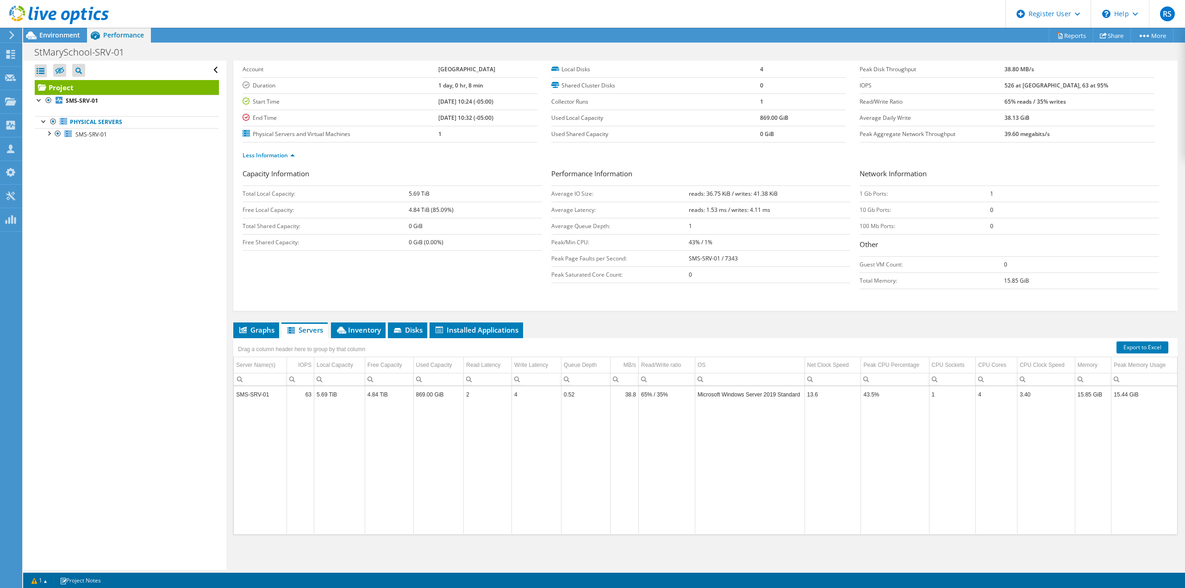
click at [268, 388] on td "SMS-SRV-01" at bounding box center [260, 394] width 53 height 16
click at [268, 394] on td "SMS-SRV-01" at bounding box center [260, 394] width 53 height 16
drag, startPoint x: 355, startPoint y: 326, endPoint x: 360, endPoint y: 325, distance: 4.8
click at [358, 325] on span "Inventory" at bounding box center [358, 329] width 45 height 9
click at [634, 348] on div "Drag a column header here to group by that column" at bounding box center [705, 344] width 944 height 12
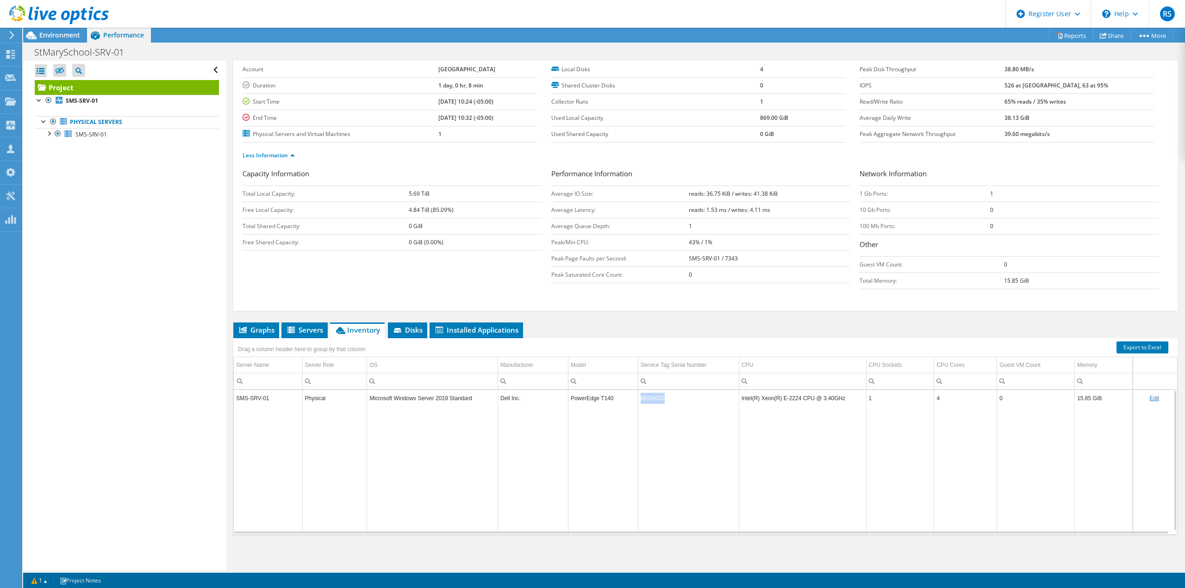
drag, startPoint x: 671, startPoint y: 398, endPoint x: 631, endPoint y: 398, distance: 39.8
click at [631, 398] on tr "SMS-SRV-01 Physical Microsoft Windows Server 2019 Standard Dell Inc. PowerEdge …" at bounding box center [705, 398] width 943 height 16
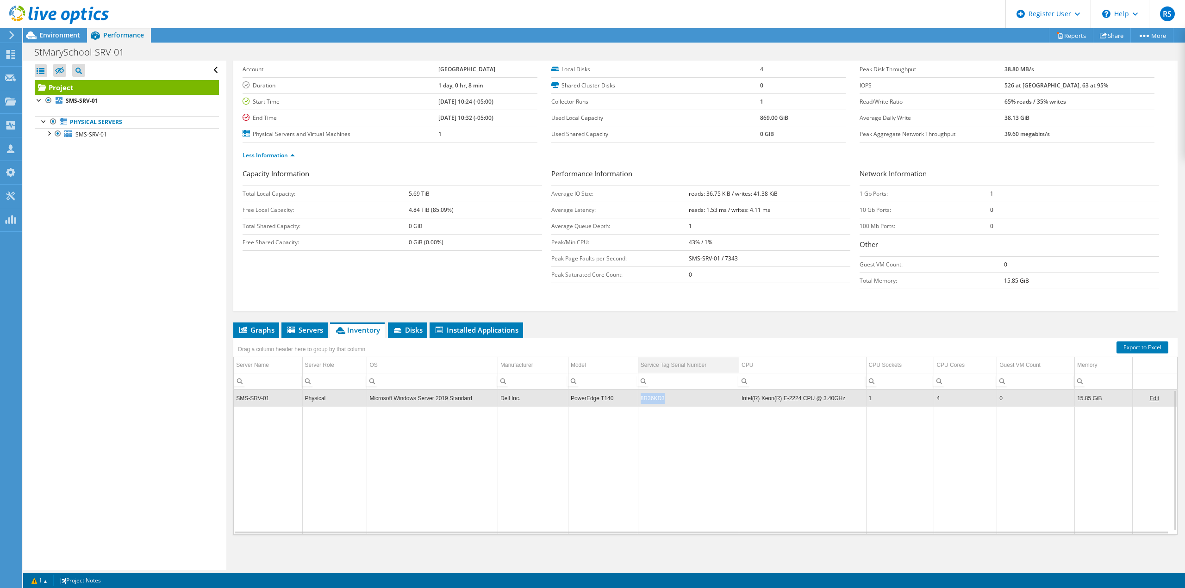
copy tr "8R36KD3"
